Goal: Answer question/provide support: Share knowledge or assist other users

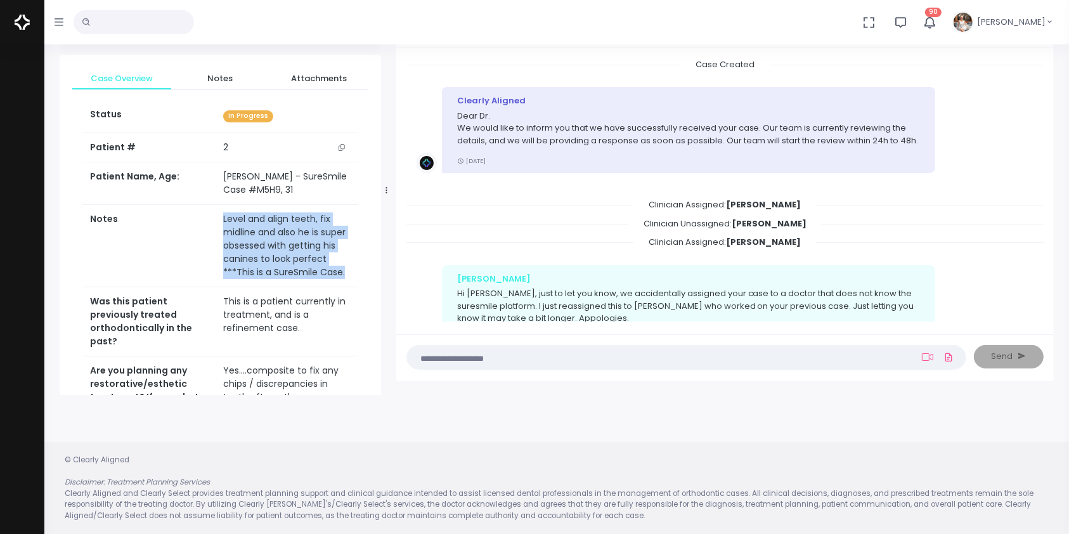
scroll to position [153, 0]
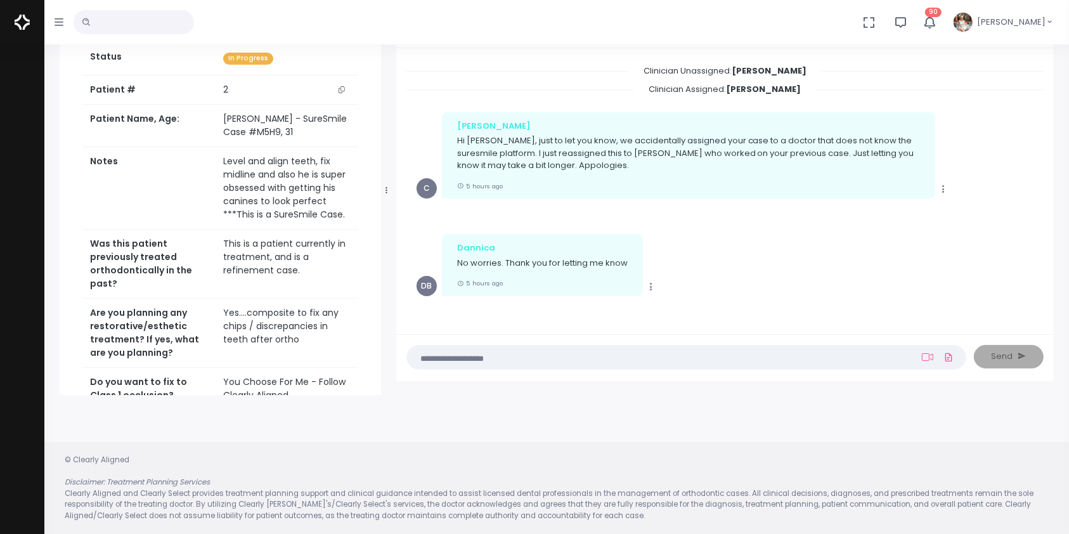
click at [503, 358] on textarea at bounding box center [662, 357] width 494 height 14
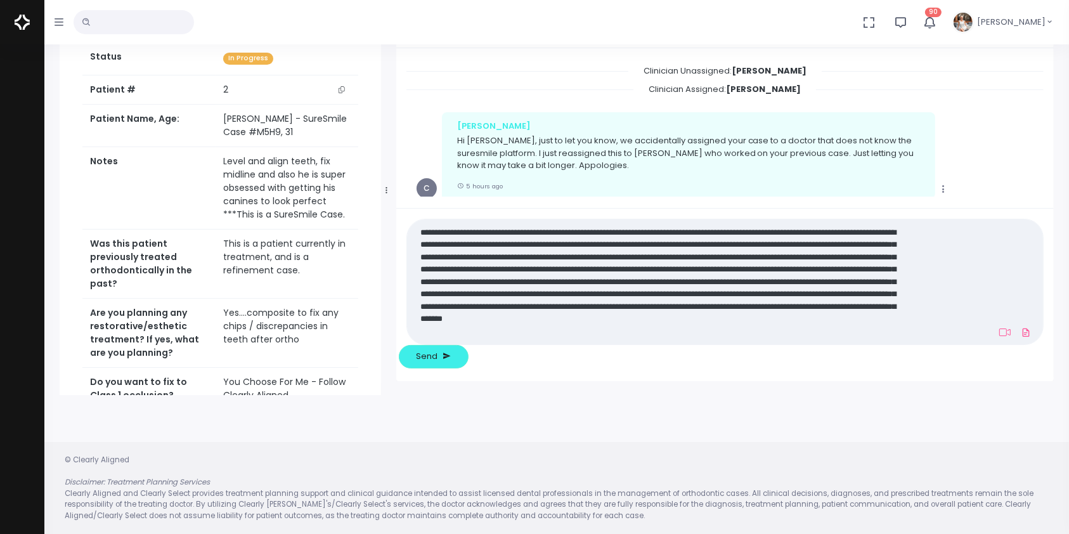
scroll to position [0, 0]
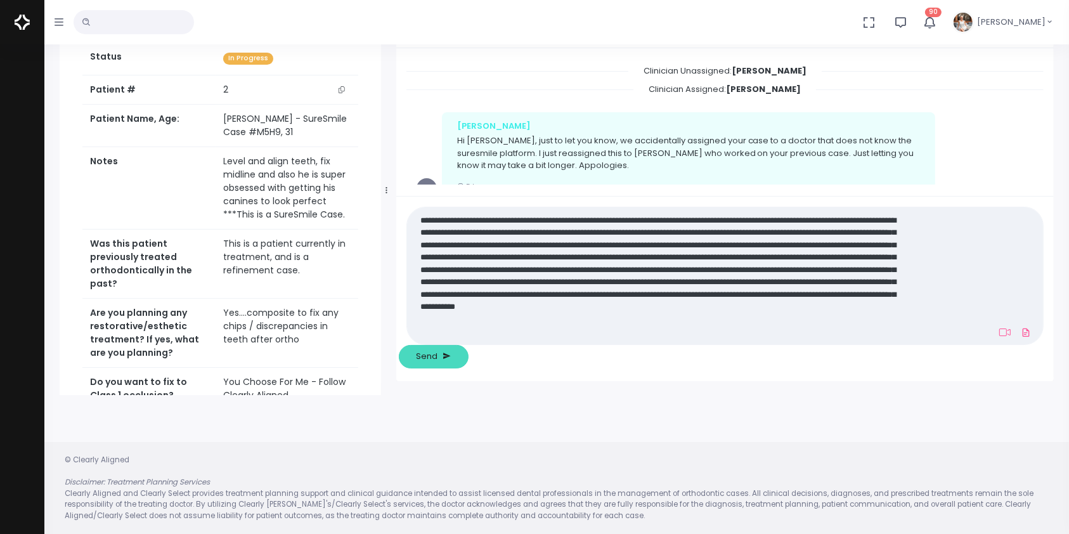
type textarea "**********"
click at [438, 351] on span "Send" at bounding box center [427, 356] width 22 height 13
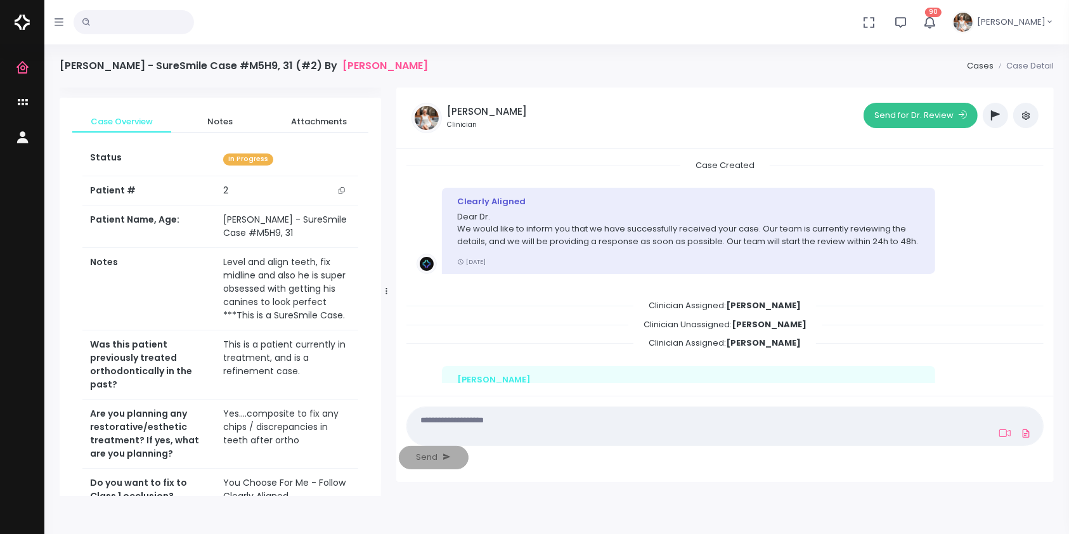
click at [919, 115] on button "Send for Dr. Review" at bounding box center [921, 115] width 114 height 25
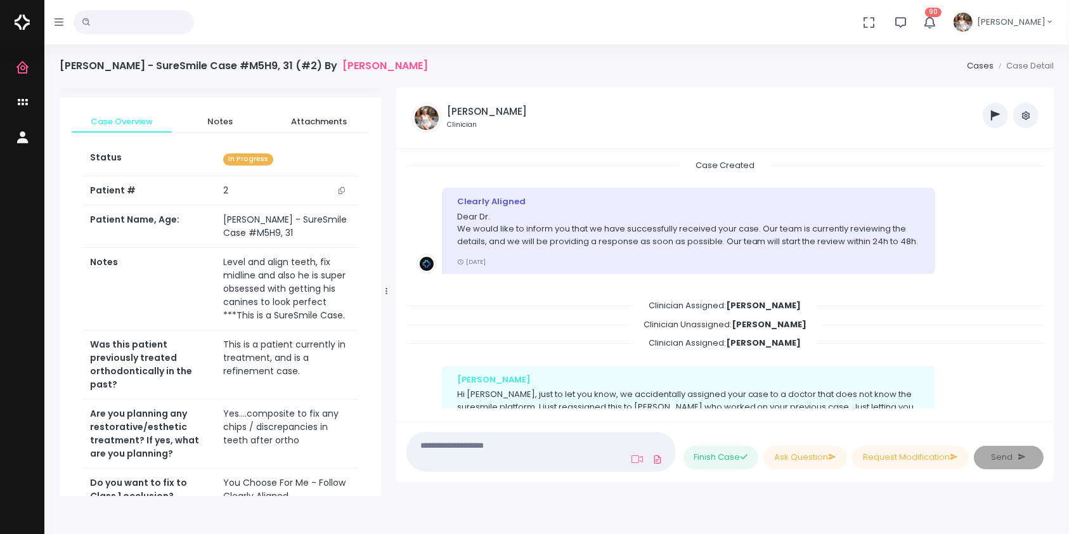
scroll to position [616, 0]
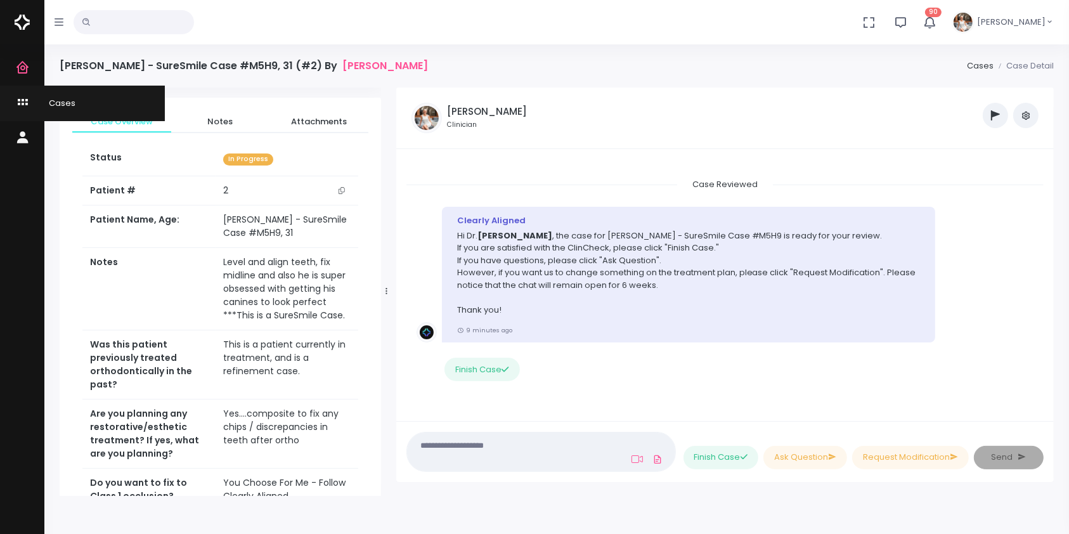
click at [14, 104] on link "Cases" at bounding box center [82, 103] width 165 height 35
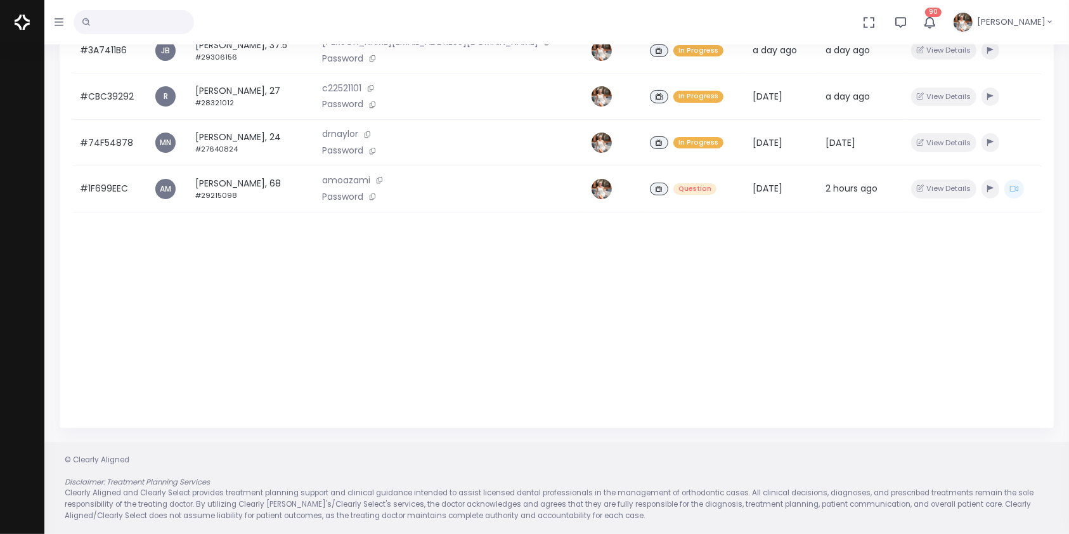
scroll to position [21, 0]
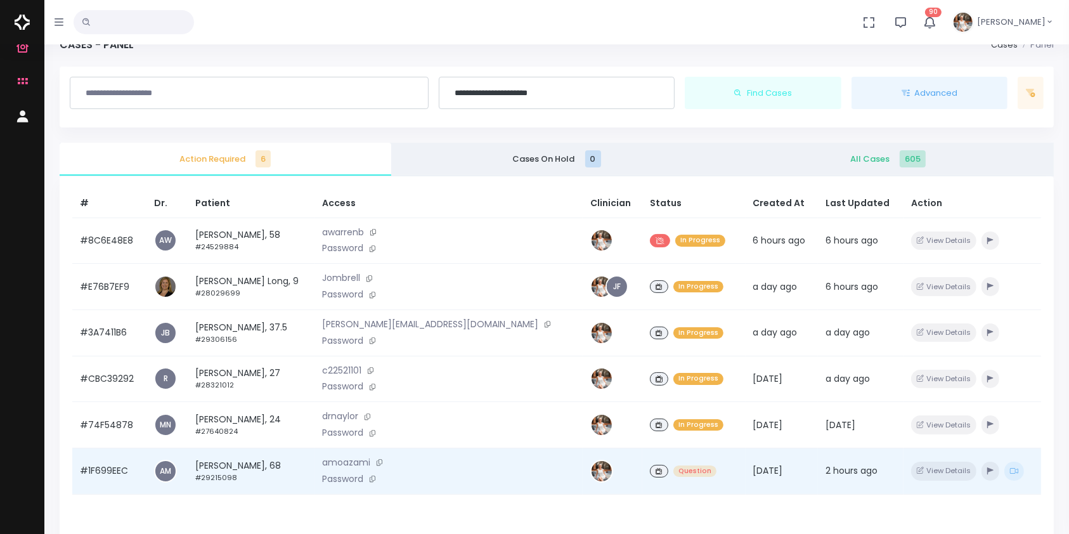
click at [94, 469] on td "#1F699EEC" at bounding box center [109, 471] width 74 height 46
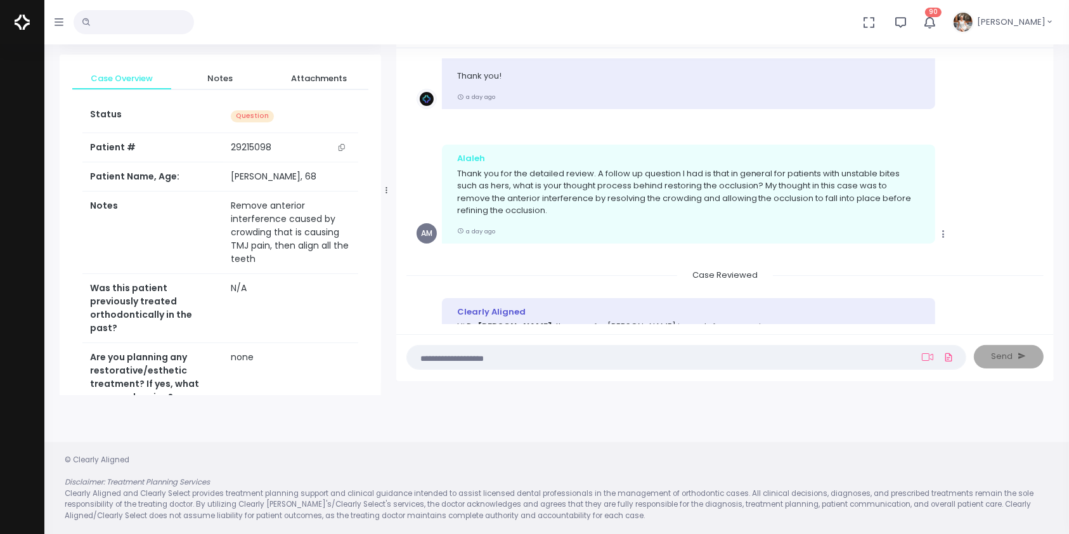
scroll to position [822, 0]
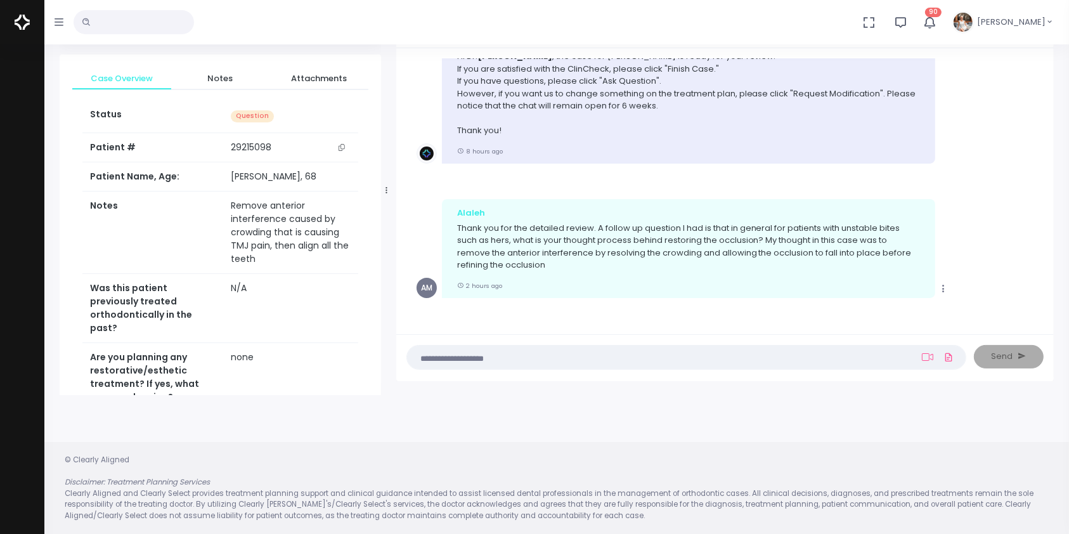
drag, startPoint x: 629, startPoint y: 343, endPoint x: 624, endPoint y: 355, distance: 12.5
click at [626, 349] on div "(Obrigatório) Posicione-se a frente da câmera para tirar uma selfie. Iniciar (O…" at bounding box center [725, 357] width 658 height 47
click at [624, 355] on textarea at bounding box center [662, 357] width 494 height 14
type textarea "*"
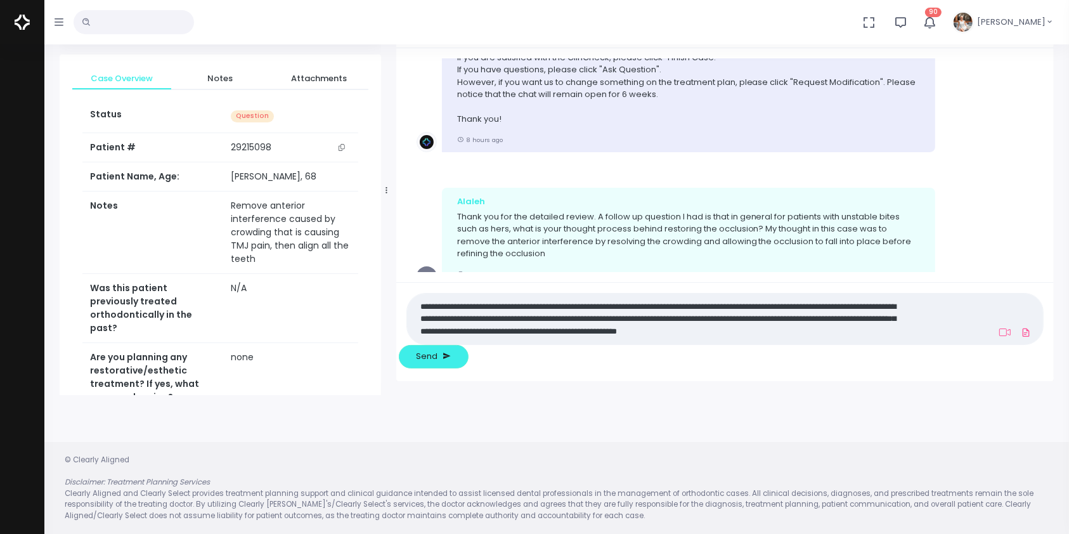
scroll to position [0, 0]
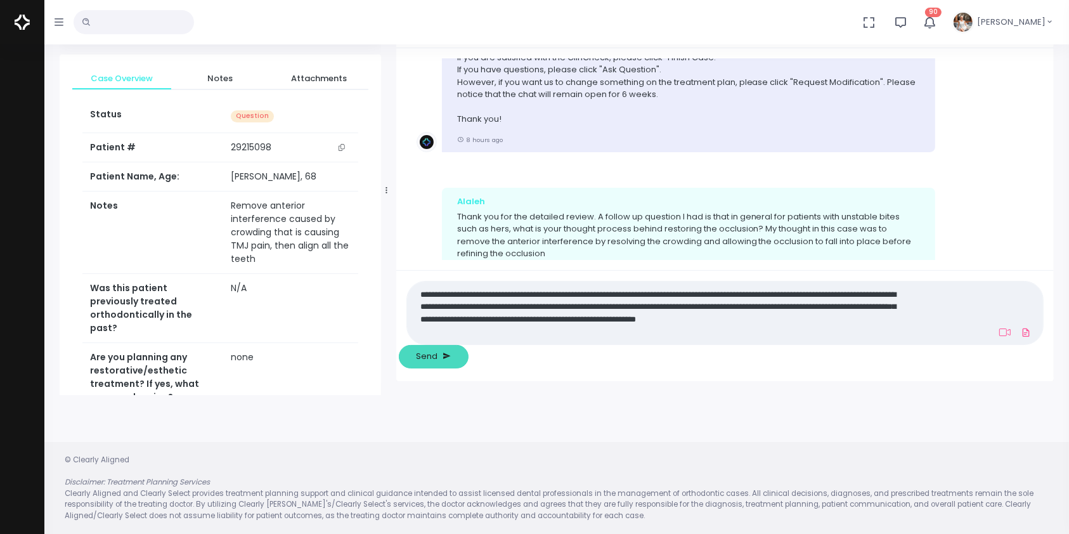
type textarea "**********"
drag, startPoint x: 1017, startPoint y: 355, endPoint x: 996, endPoint y: 364, distance: 22.7
click at [469, 355] on button "Send" at bounding box center [434, 356] width 70 height 23
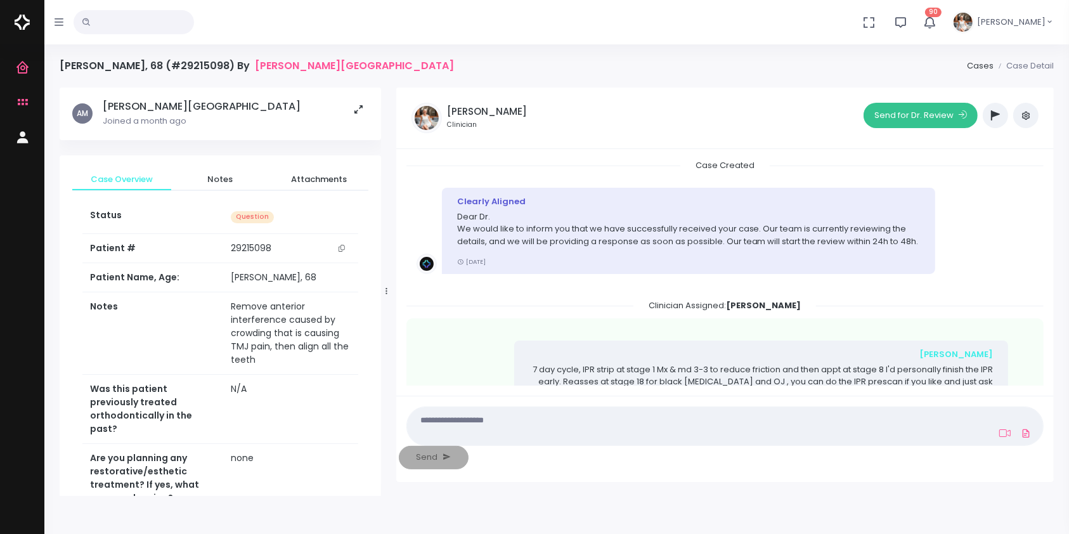
click at [911, 114] on button "Send for Dr. Review" at bounding box center [921, 115] width 114 height 25
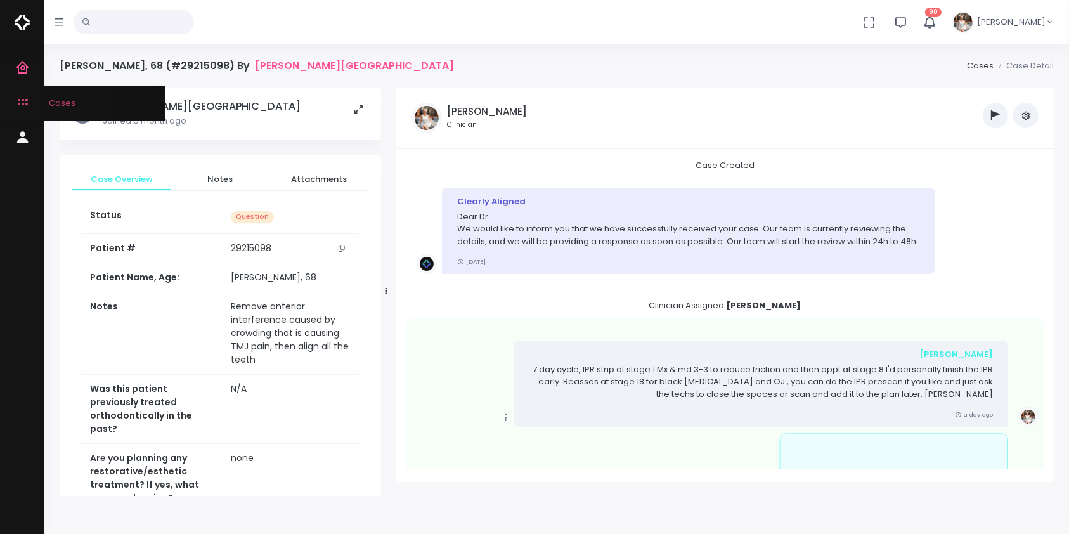
click at [18, 105] on icon "scrollable content" at bounding box center [24, 103] width 18 height 16
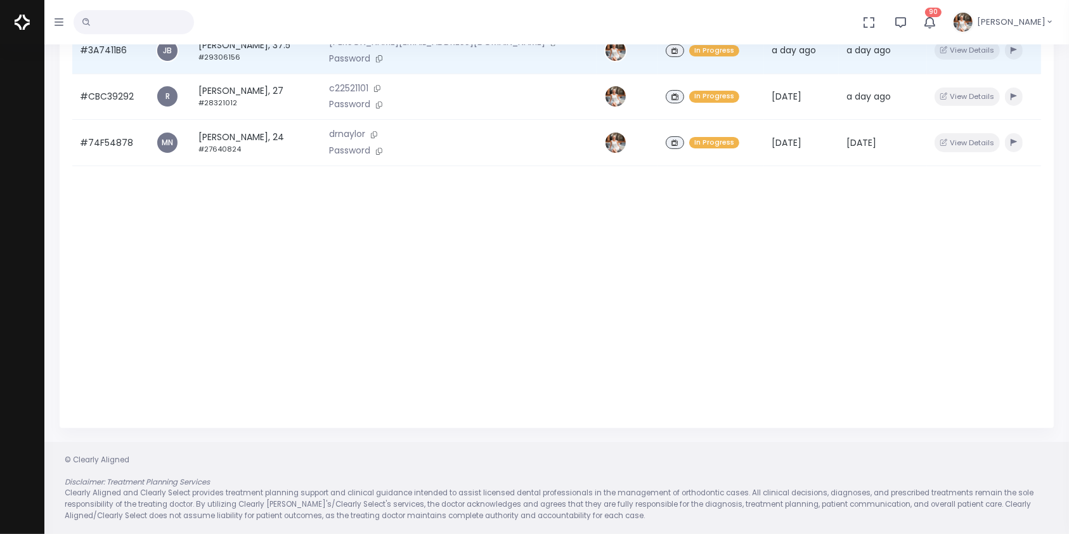
scroll to position [21, 0]
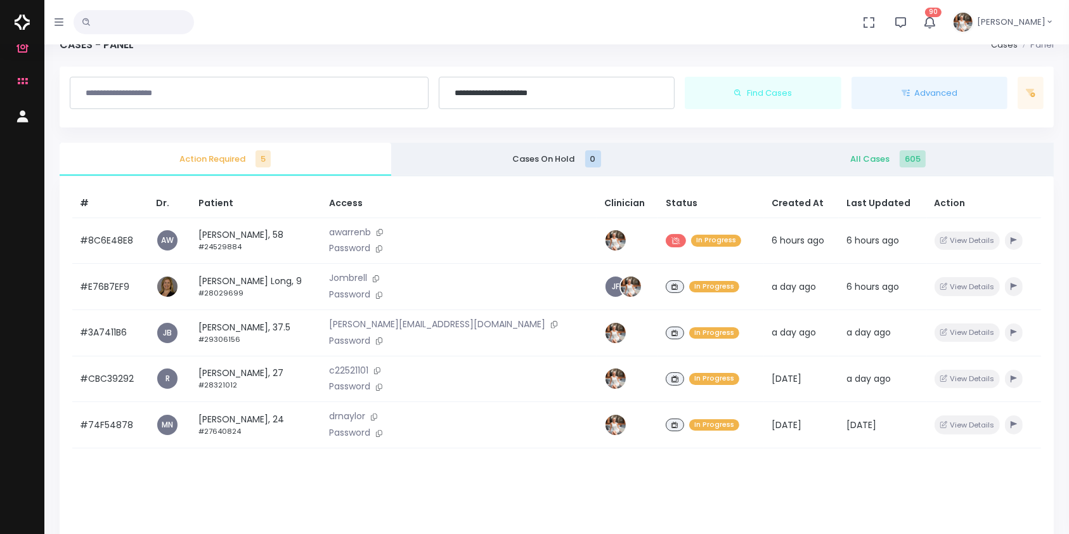
click at [142, 24] on input "text" at bounding box center [134, 22] width 120 height 24
type input "***"
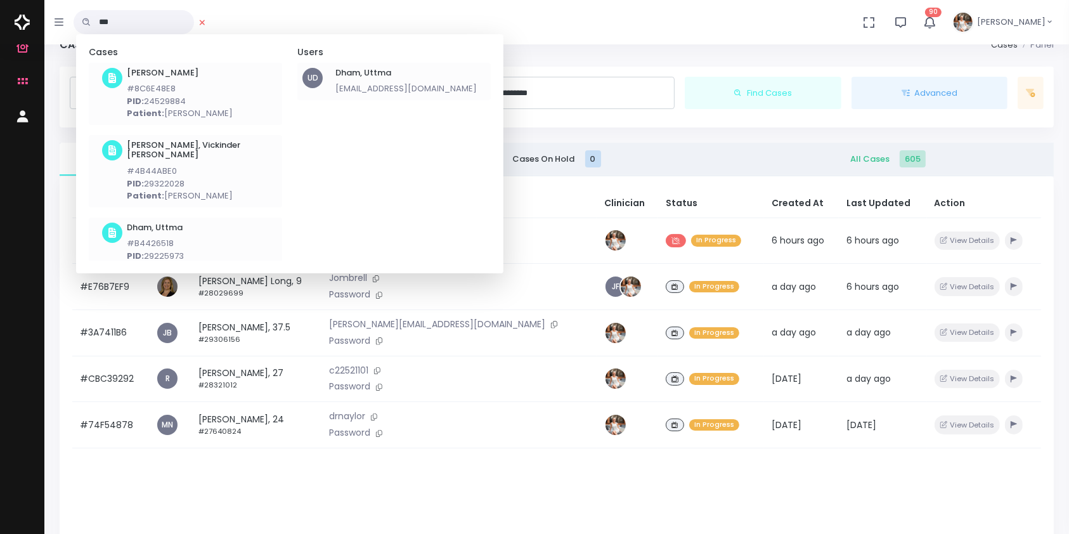
click at [361, 71] on h6 "Dham, Uttma" at bounding box center [405, 73] width 141 height 10
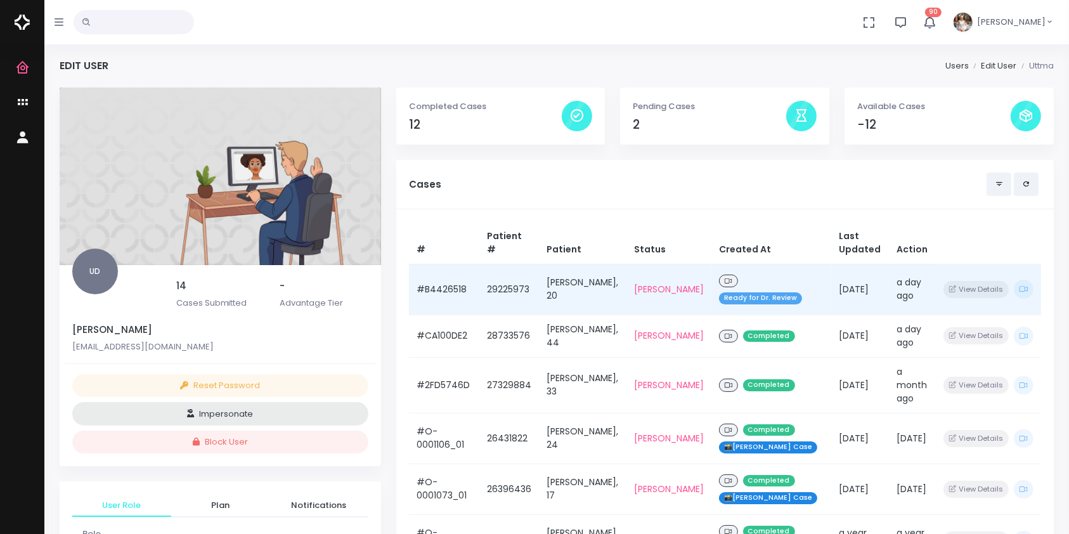
click at [440, 287] on td "#B4426518" at bounding box center [444, 289] width 71 height 51
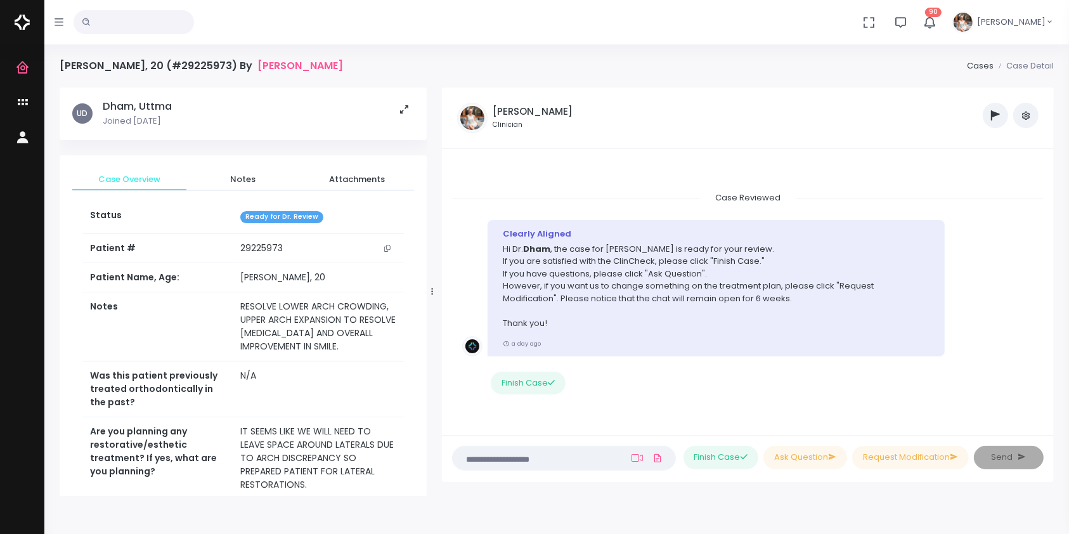
scroll to position [1502, 0]
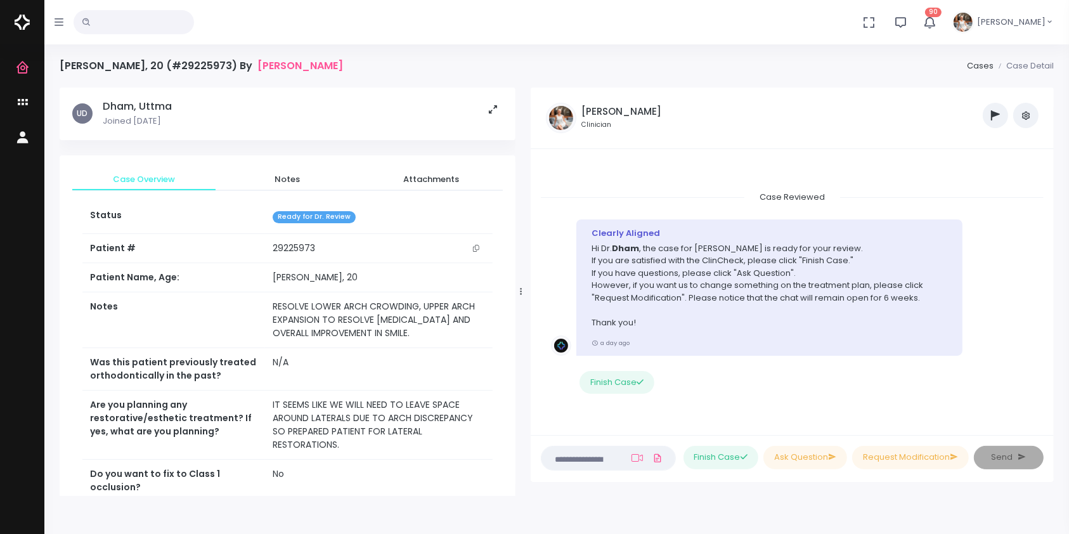
drag, startPoint x: 385, startPoint y: 287, endPoint x: 519, endPoint y: 281, distance: 134.6
click at [519, 281] on div at bounding box center [521, 291] width 6 height 400
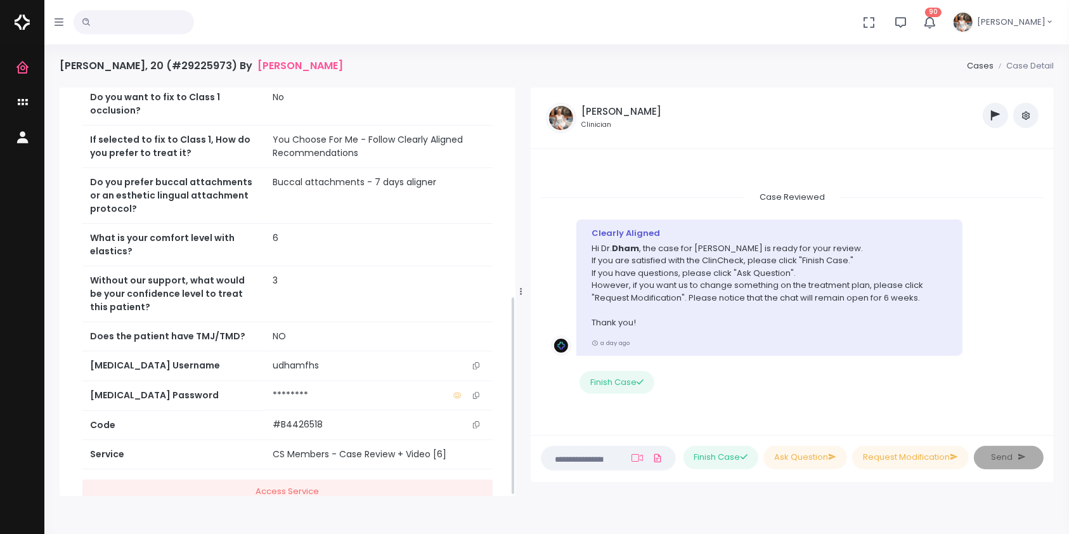
scroll to position [427, 0]
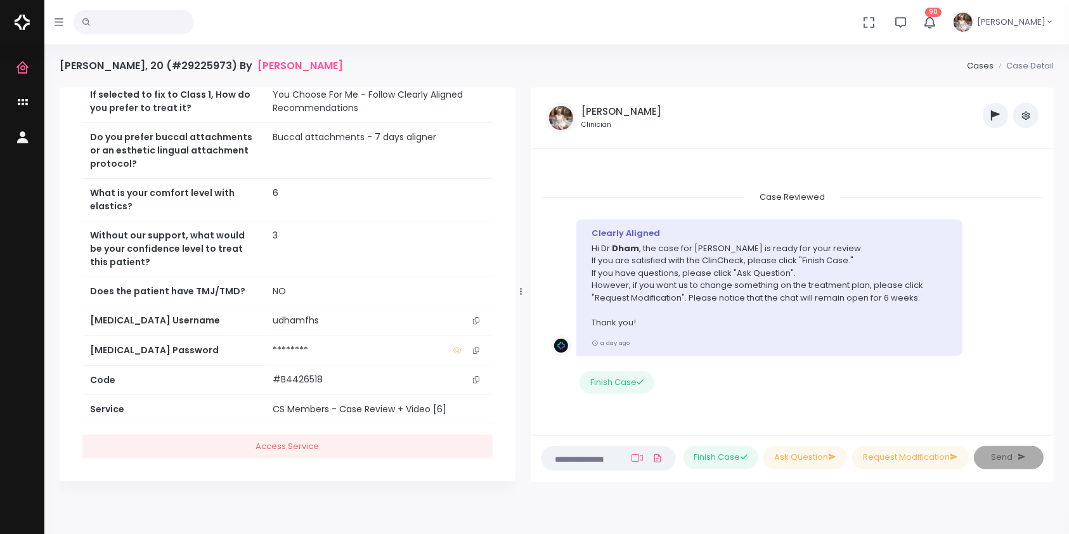
click at [476, 317] on icon "scrollable content" at bounding box center [476, 320] width 6 height 7
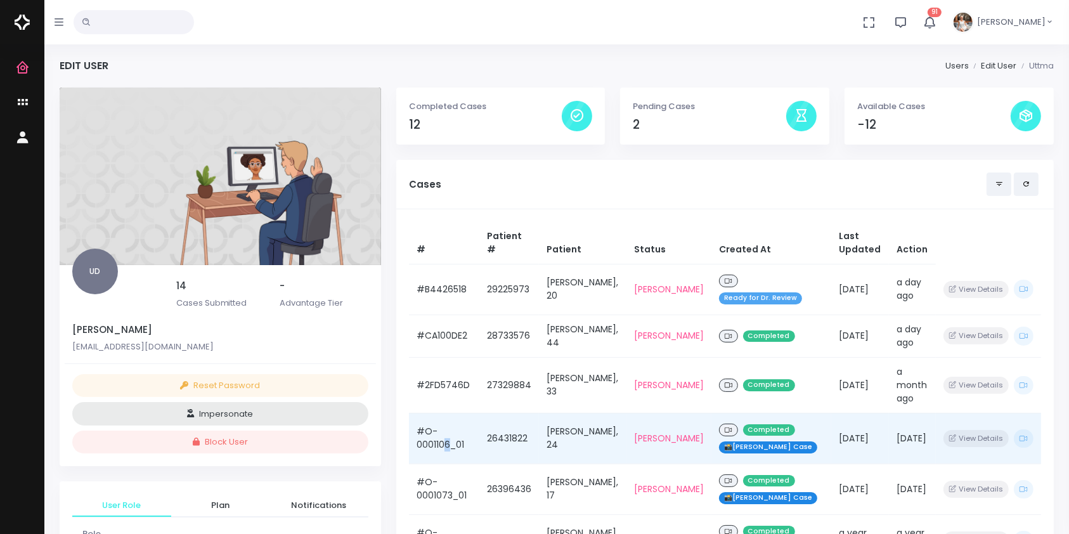
click at [446, 434] on td "#O-0001106_01" at bounding box center [444, 438] width 71 height 51
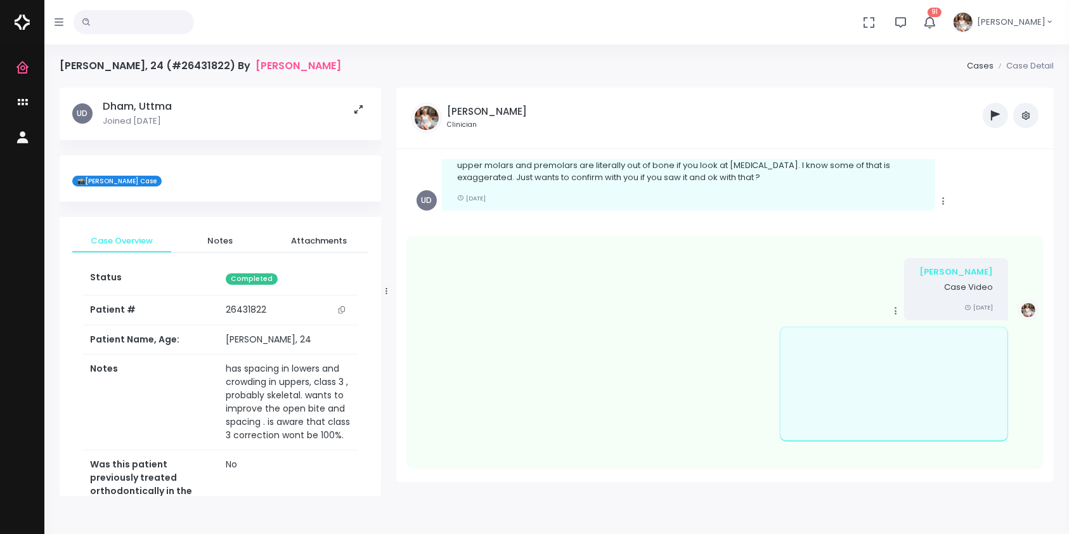
scroll to position [101, 0]
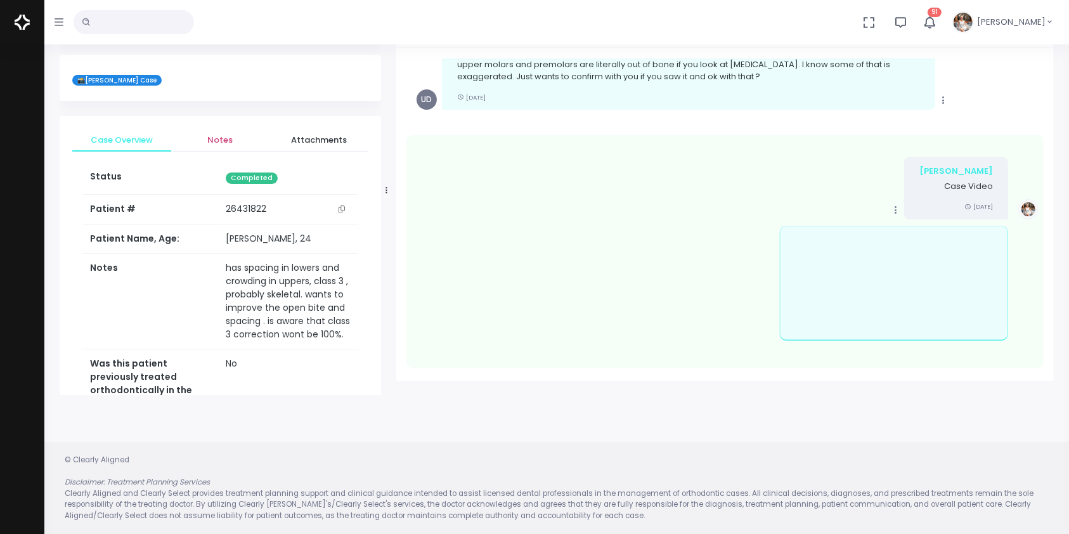
click at [226, 140] on span "Notes" at bounding box center [220, 140] width 79 height 13
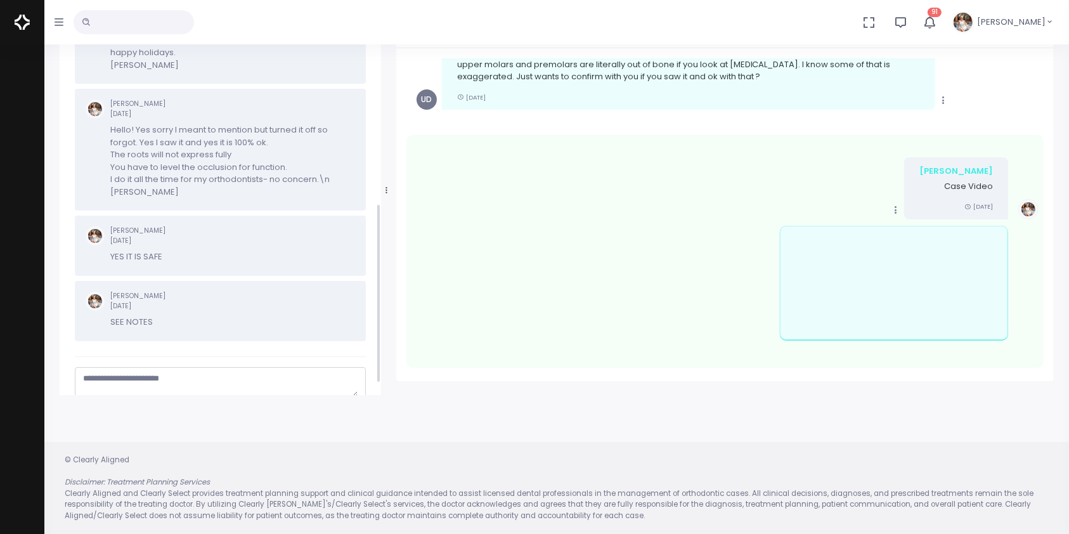
scroll to position [518, 0]
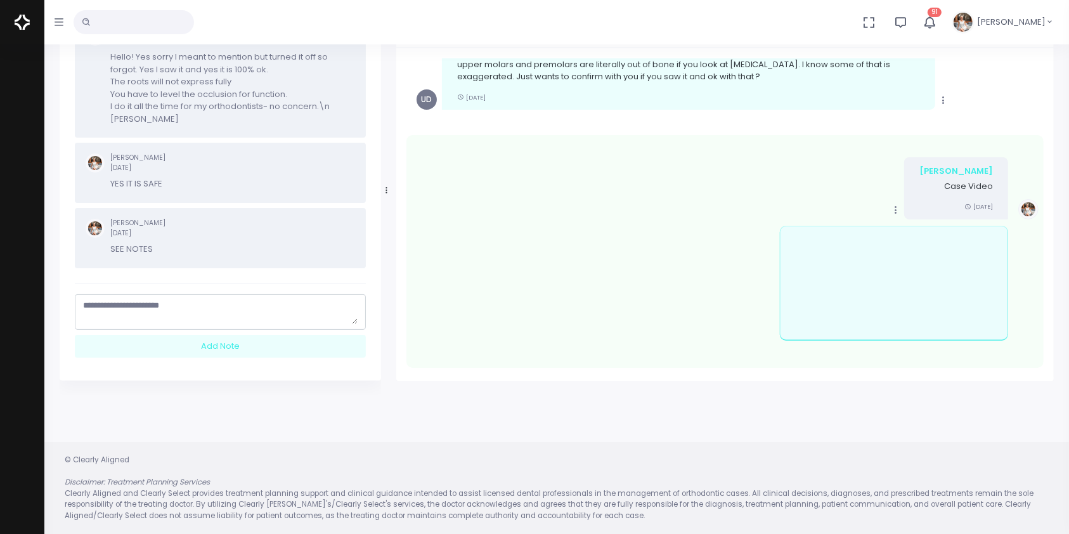
click at [178, 303] on textarea "scrollable content" at bounding box center [220, 311] width 275 height 25
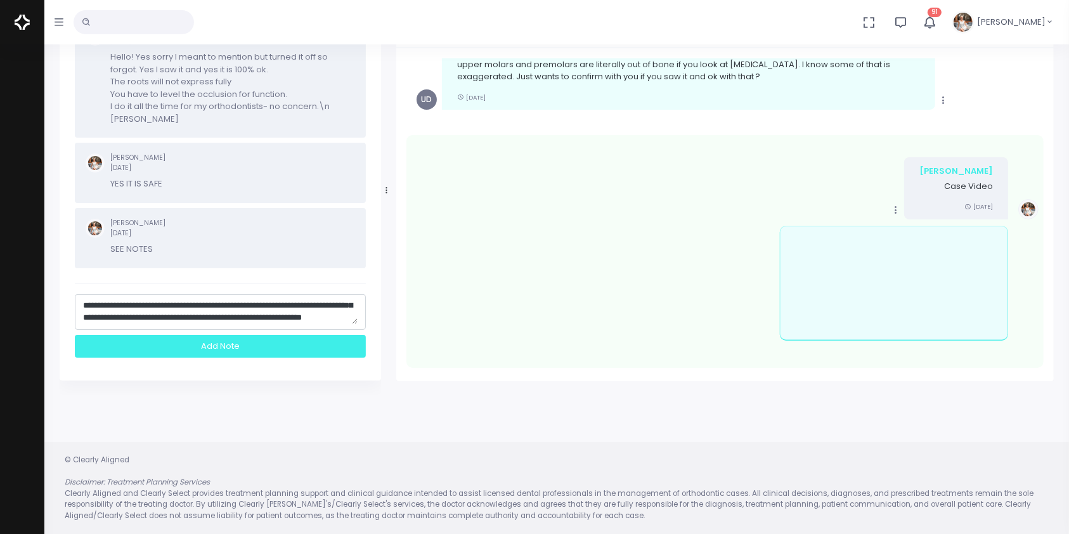
type textarea "**********"
click at [218, 342] on div "Add Note" at bounding box center [220, 346] width 291 height 23
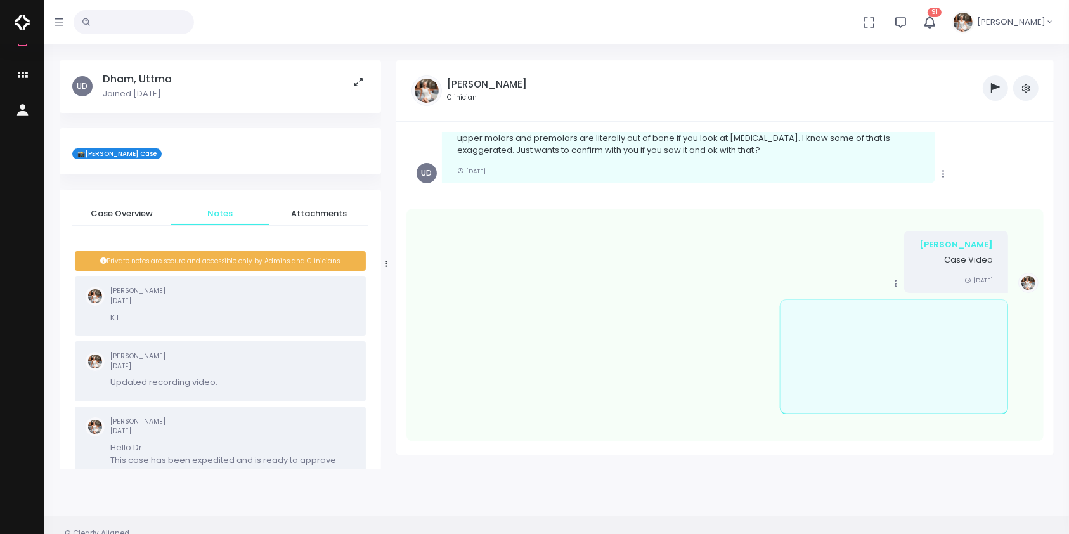
scroll to position [0, 0]
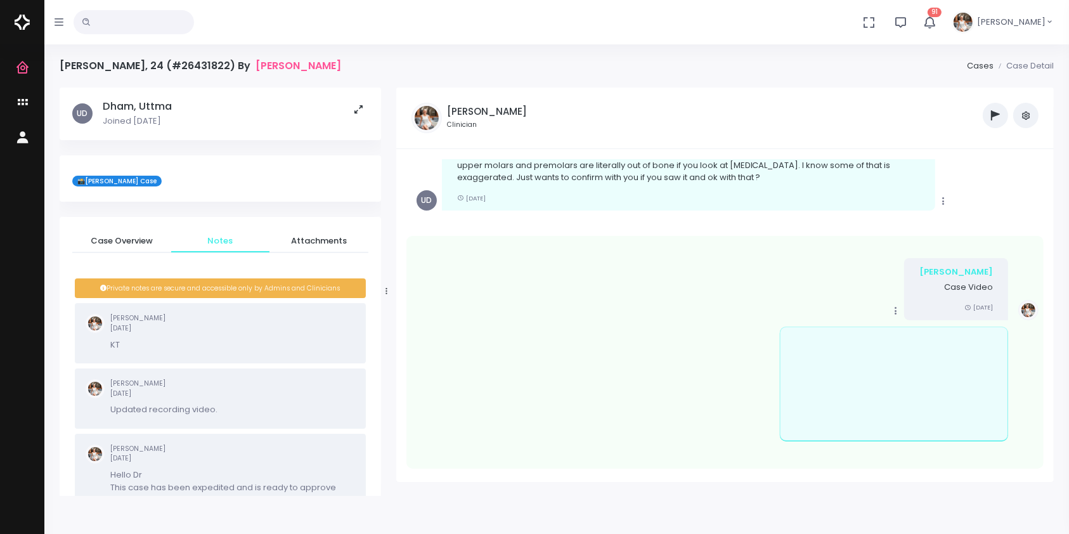
click at [139, 27] on input "text" at bounding box center [134, 22] width 120 height 24
type input "****"
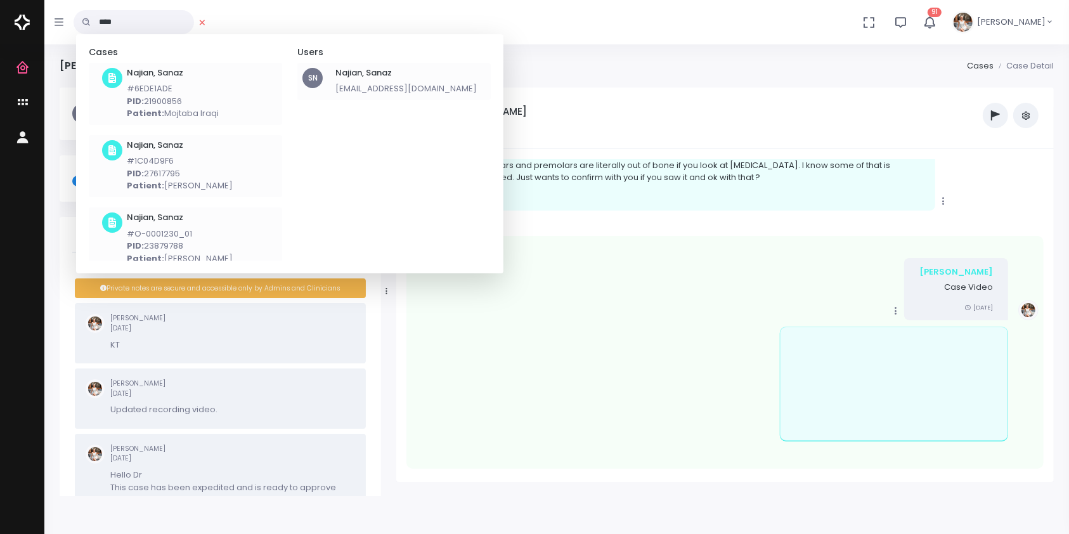
click at [358, 79] on div "Najian, Sanaz [EMAIL_ADDRESS][DOMAIN_NAME]" at bounding box center [405, 81] width 141 height 27
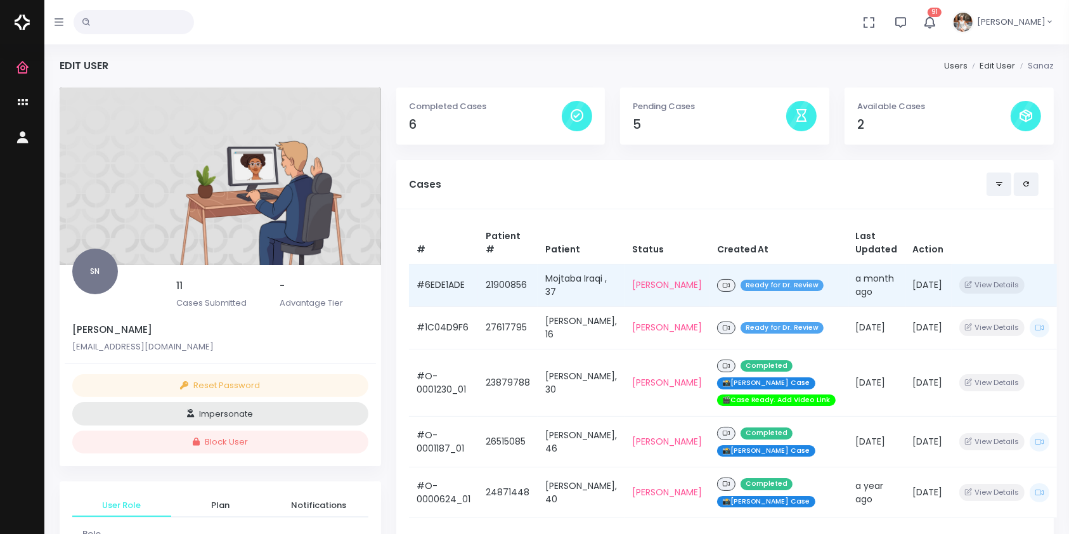
click at [453, 292] on td "#6EDE1ADE" at bounding box center [443, 285] width 69 height 42
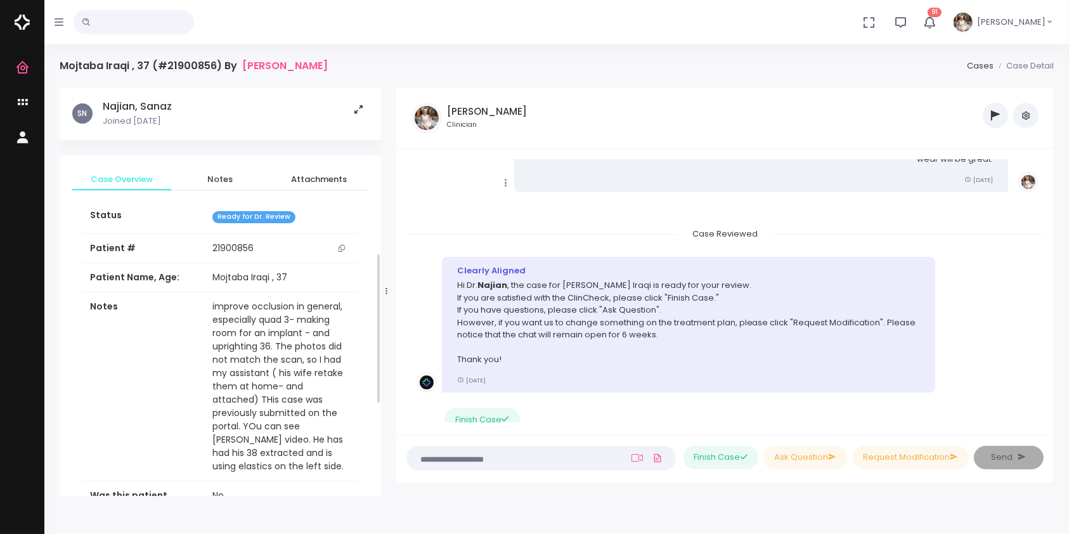
scroll to position [563, 0]
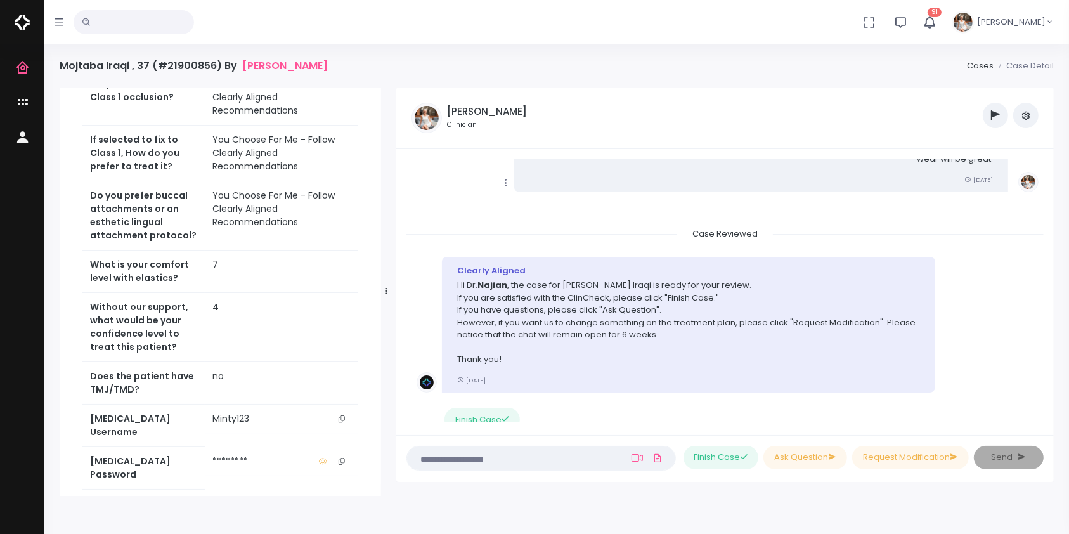
click at [340, 422] on icon "scrollable content" at bounding box center [342, 418] width 6 height 7
